Goal: Use online tool/utility: Utilize a website feature to perform a specific function

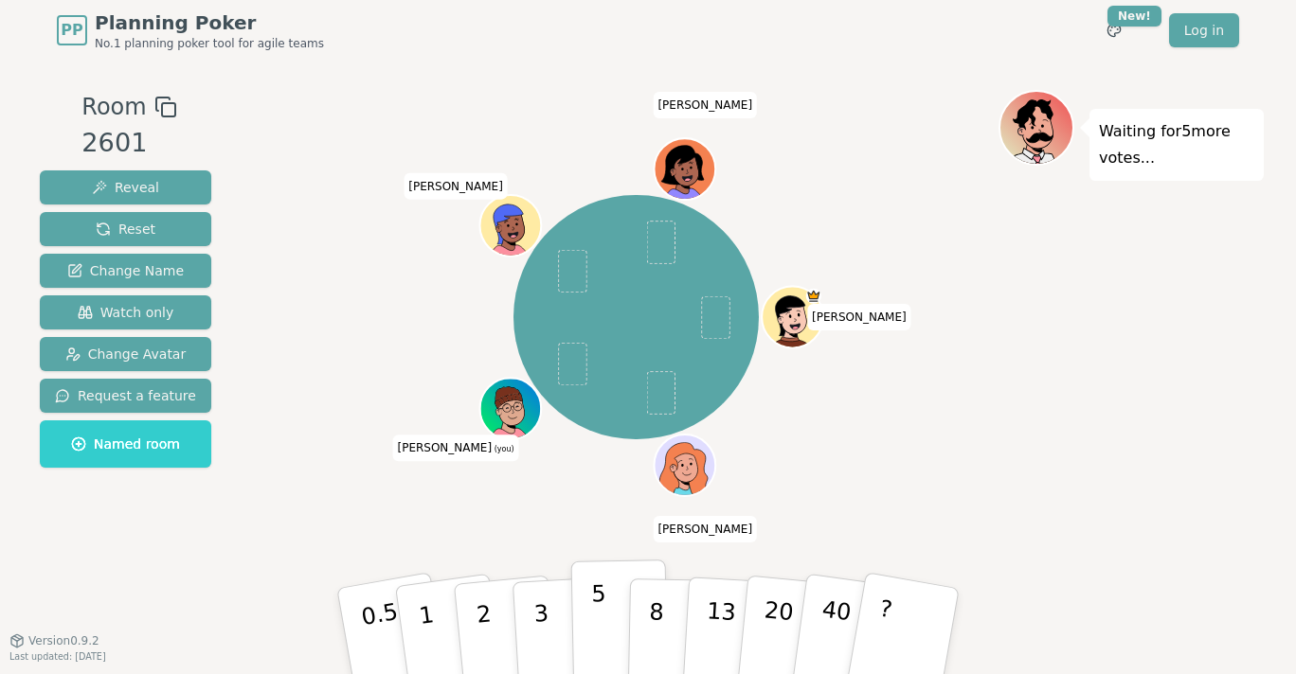
click at [606, 644] on button "5" at bounding box center [620, 632] width 98 height 144
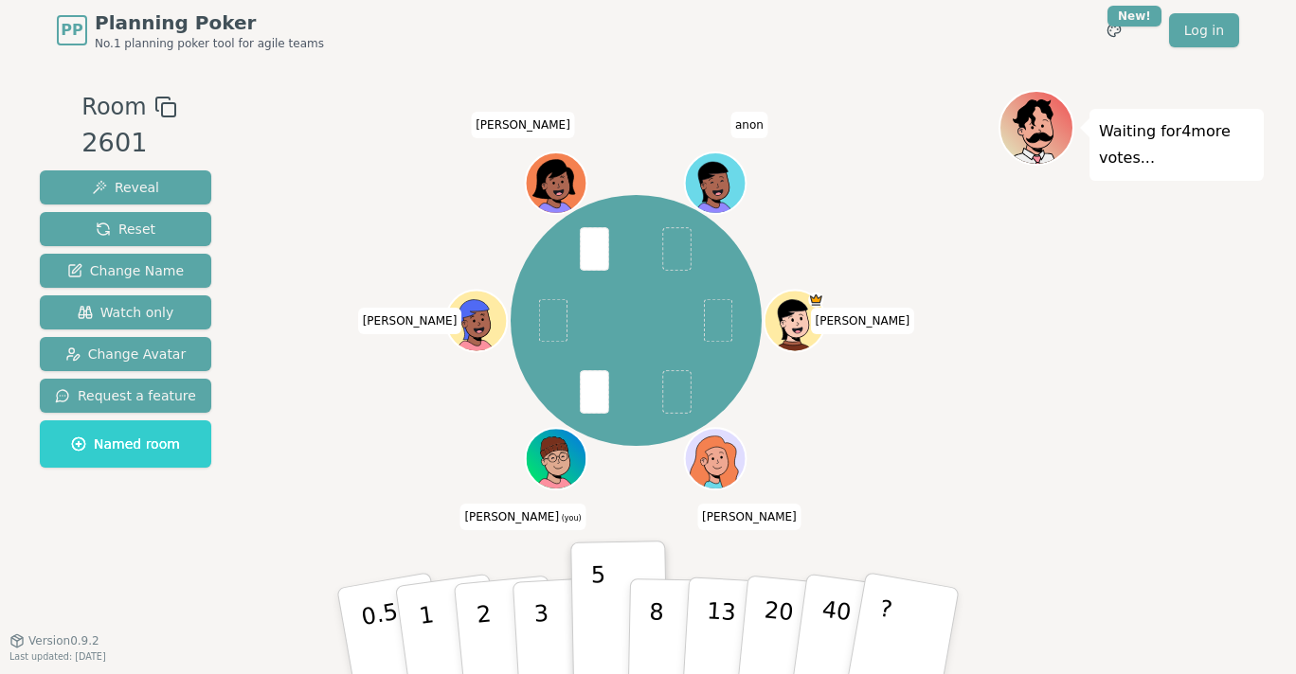
click at [1085, 405] on div "Waiting for 4 more votes..." at bounding box center [1130, 350] width 265 height 521
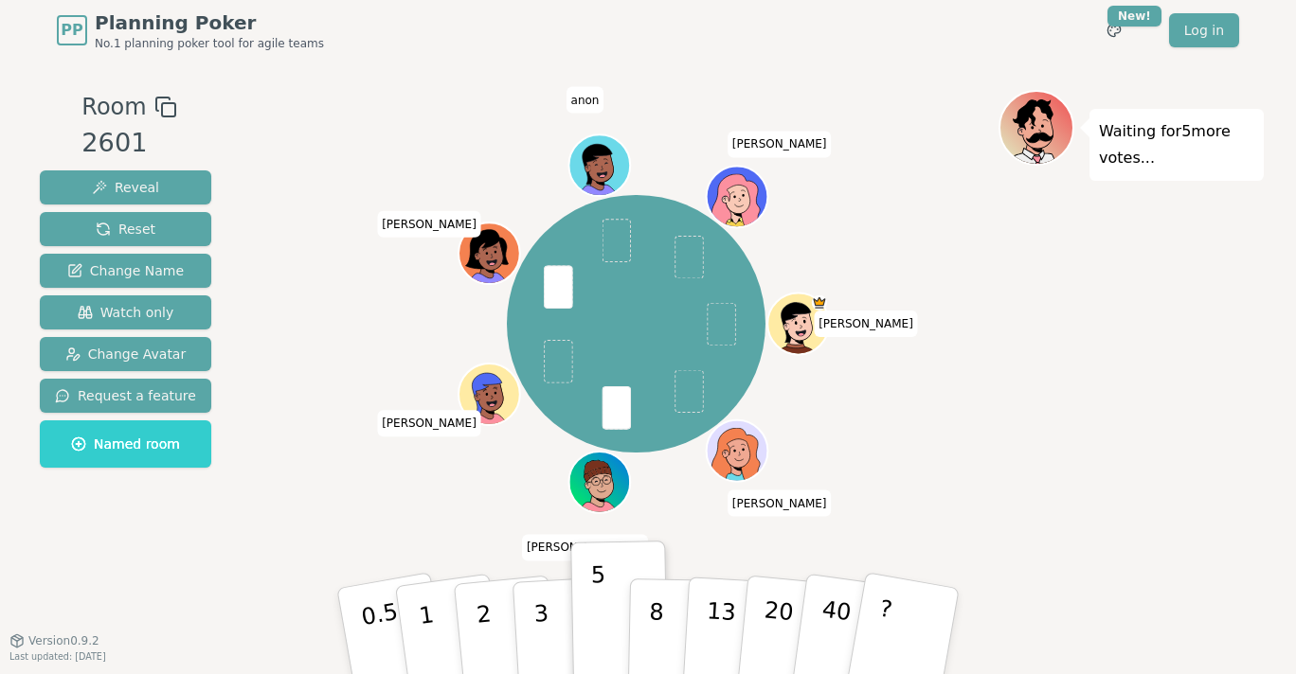
click at [366, 505] on div "[PERSON_NAME] [PERSON_NAME] (you) [PERSON_NAME] anon [PERSON_NAME]" at bounding box center [636, 324] width 725 height 400
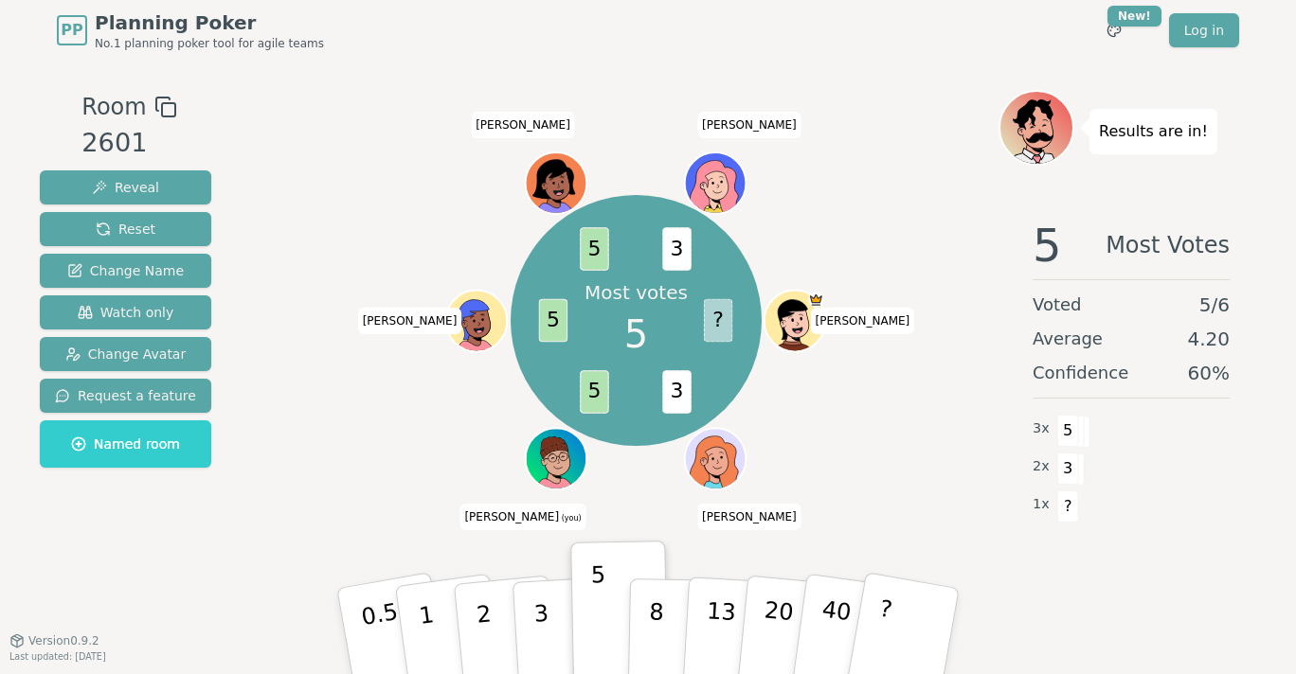
click at [379, 446] on div "Most votes 5 ? 3 5 5 5 3 [PERSON_NAME] [PERSON_NAME] (you) [PERSON_NAME] [PERSO…" at bounding box center [636, 320] width 725 height 393
click at [140, 560] on div "Room 2601 Reveal Reset Change Name Watch only Change Avatar Request a feature N…" at bounding box center [125, 350] width 187 height 521
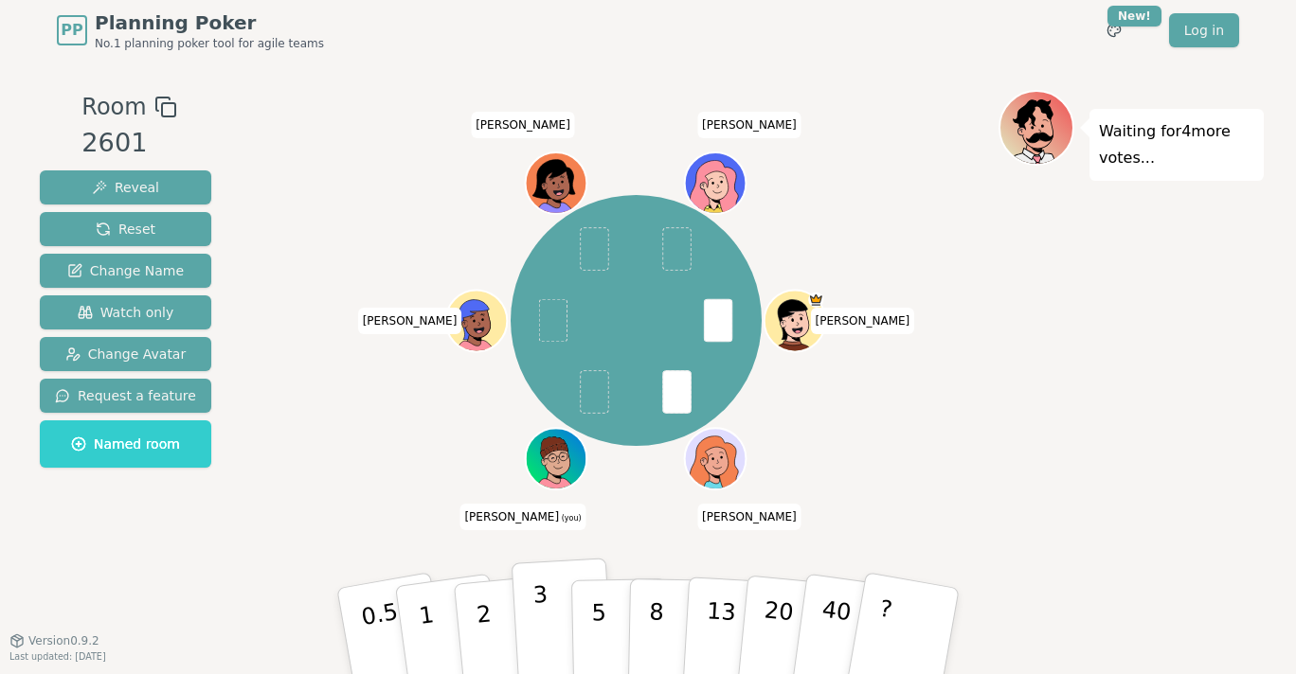
click at [534, 611] on p "3" at bounding box center [542, 633] width 21 height 103
click at [1045, 452] on div "Waiting for 3 more votes..." at bounding box center [1130, 350] width 265 height 521
click at [466, 614] on button "2" at bounding box center [506, 632] width 108 height 151
click at [336, 429] on div "[PERSON_NAME] [PERSON_NAME] (you) [PERSON_NAME] [PERSON_NAME]" at bounding box center [636, 320] width 725 height 393
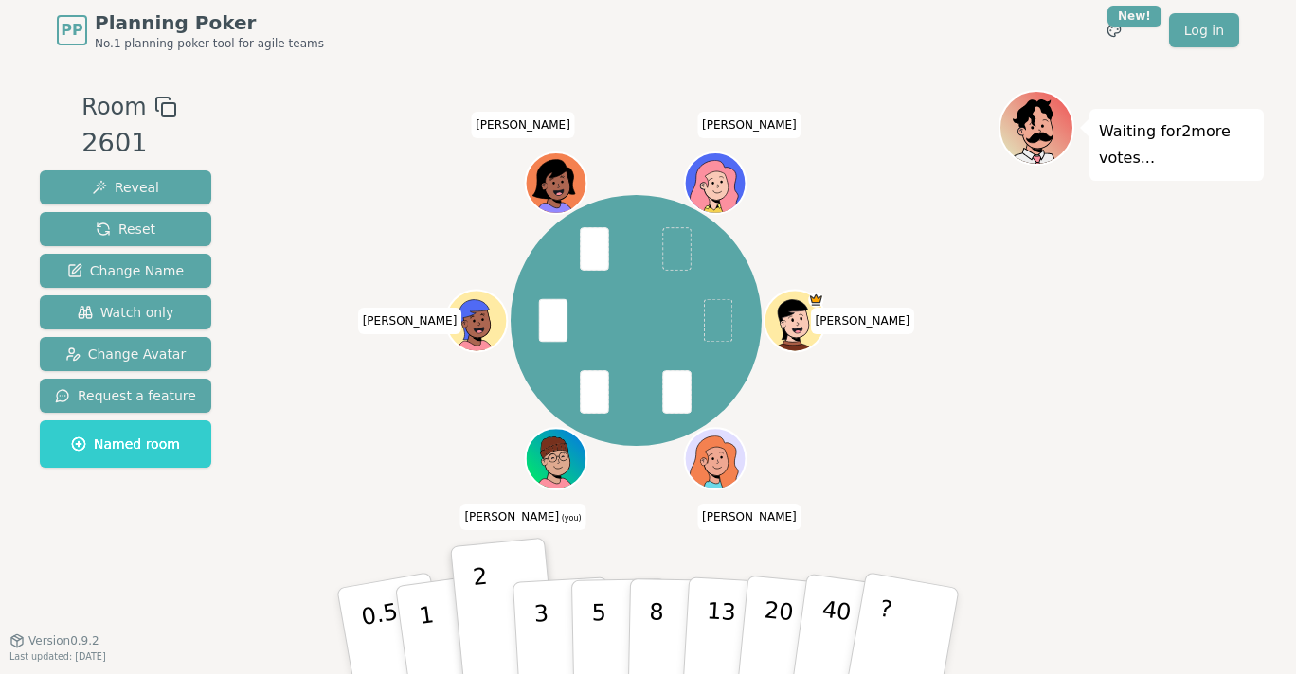
click at [375, 431] on div "[PERSON_NAME] [PERSON_NAME] (you) [PERSON_NAME] [PERSON_NAME]" at bounding box center [636, 320] width 725 height 393
